Goal: Task Accomplishment & Management: Complete application form

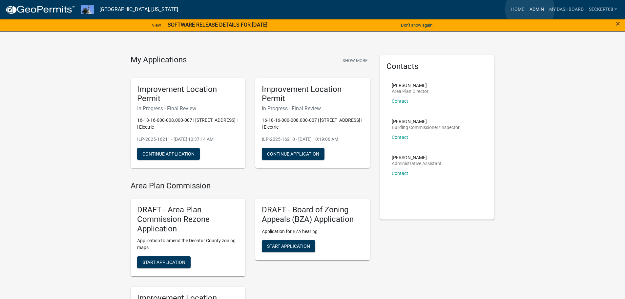
click at [530, 9] on link "Admin" at bounding box center [537, 9] width 20 height 12
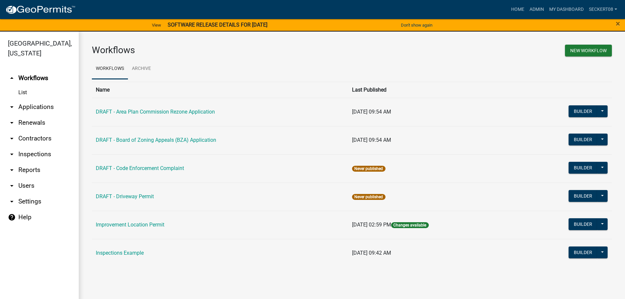
click at [35, 104] on link "arrow_drop_down Applications" at bounding box center [39, 107] width 79 height 16
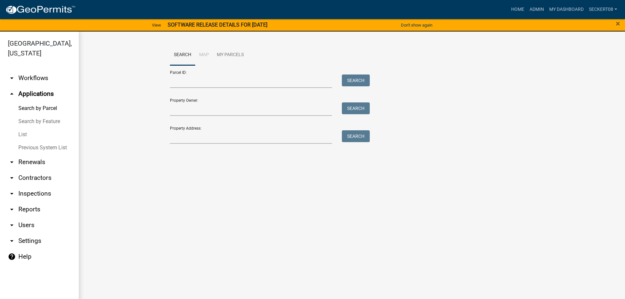
click at [44, 109] on link "Search by Parcel" at bounding box center [39, 108] width 79 height 13
click at [191, 83] on input "Parcel ID:" at bounding box center [251, 81] width 162 height 13
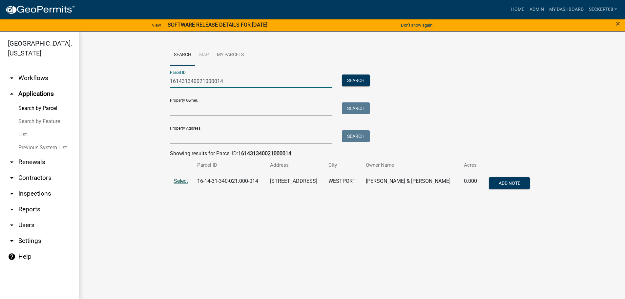
type input "161431340021000014"
click at [180, 180] on span "Select" at bounding box center [181, 181] width 14 height 6
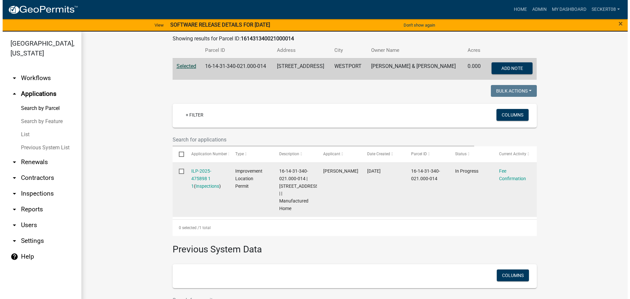
scroll to position [131, 0]
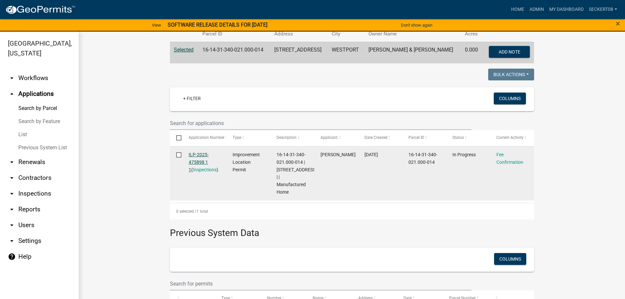
click at [202, 161] on link "ILP-2025-475898 1 1" at bounding box center [199, 162] width 20 height 20
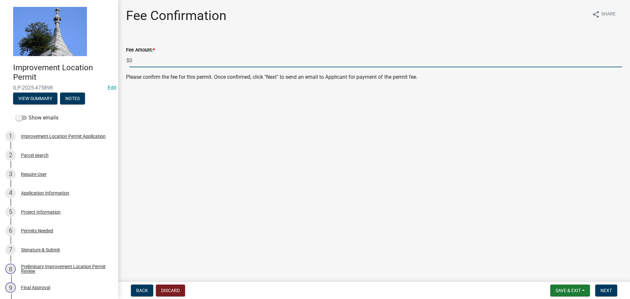
drag, startPoint x: 141, startPoint y: 61, endPoint x: 129, endPoint y: 59, distance: 12.3
click at [129, 59] on div "$ 0" at bounding box center [374, 60] width 496 height 13
type input "355.00"
click at [597, 289] on button "Next" at bounding box center [606, 291] width 22 height 12
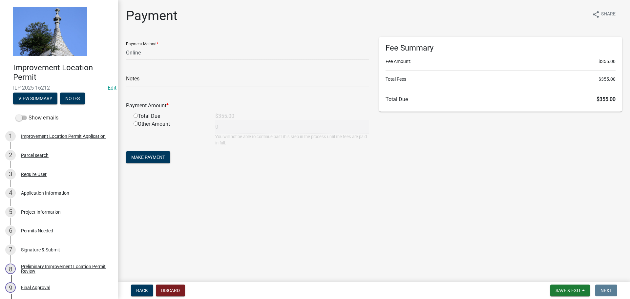
click at [213, 54] on select "Credit Card POS Check Cash Online" at bounding box center [247, 52] width 243 height 13
select select "0: 2"
click at [126, 46] on select "Credit Card POS Check Cash Online" at bounding box center [247, 52] width 243 height 13
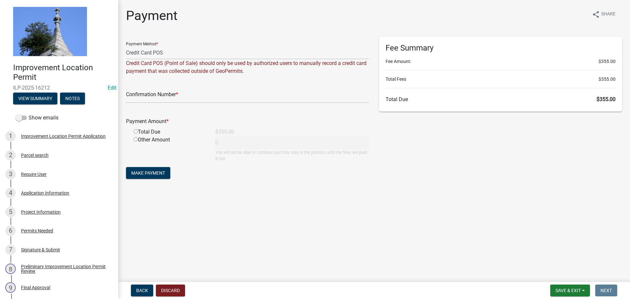
click at [133, 133] on div "Total Due" at bounding box center [170, 132] width 82 height 8
click at [135, 130] on input "radio" at bounding box center [136, 131] width 4 height 4
radio input "true"
type input "355"
click at [187, 97] on input "text" at bounding box center [247, 96] width 243 height 13
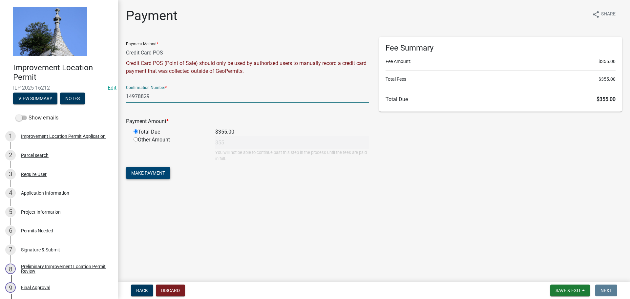
type input "14978829"
click at [159, 172] on span "Make Payment" at bounding box center [148, 172] width 34 height 5
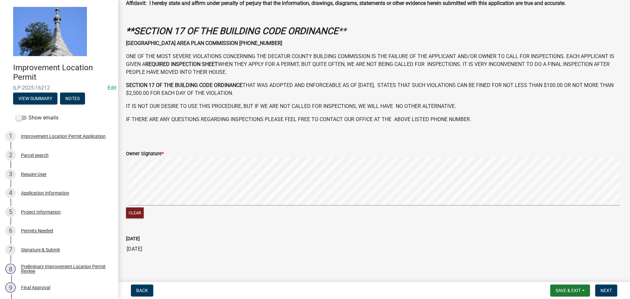
scroll to position [189, 0]
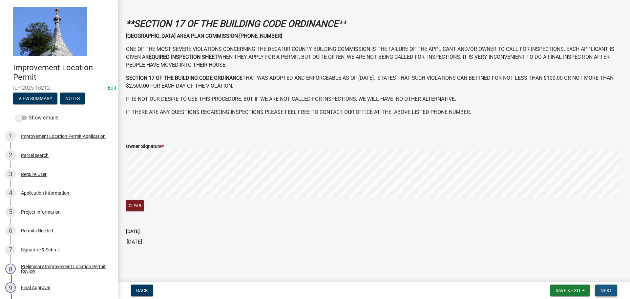
click at [602, 290] on span "Next" at bounding box center [606, 290] width 11 height 5
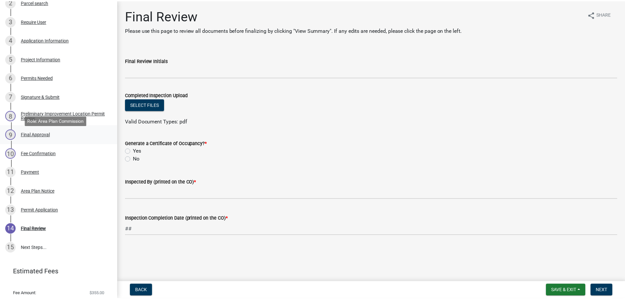
scroll to position [164, 0]
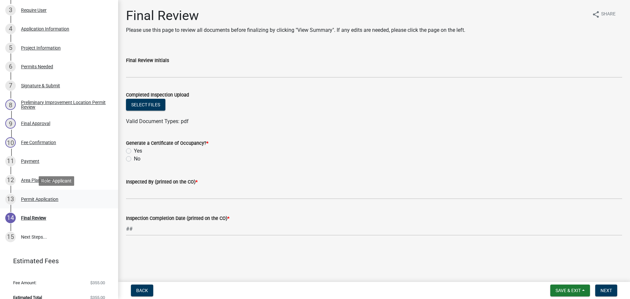
click at [40, 197] on div "Permit Application" at bounding box center [39, 199] width 37 height 5
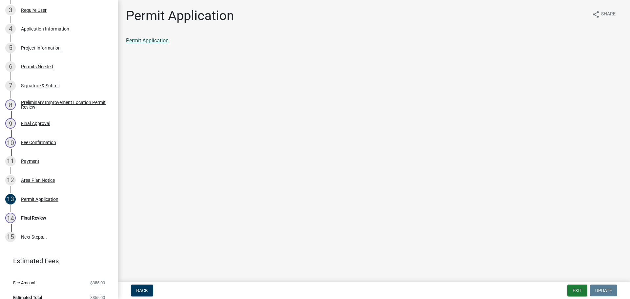
click at [152, 40] on link "Permit Application" at bounding box center [147, 40] width 43 height 6
click at [571, 289] on button "Exit" at bounding box center [578, 291] width 20 height 12
